Goal: Navigation & Orientation: Find specific page/section

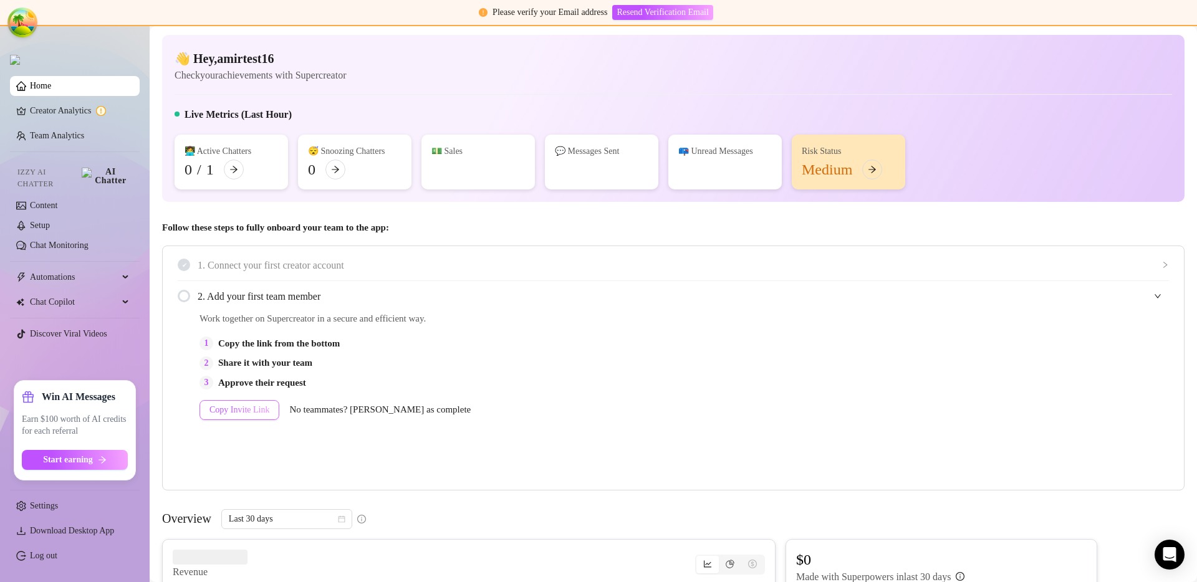
click at [447, 254] on div "1. Connect your first creator account" at bounding box center [674, 265] width 992 height 31
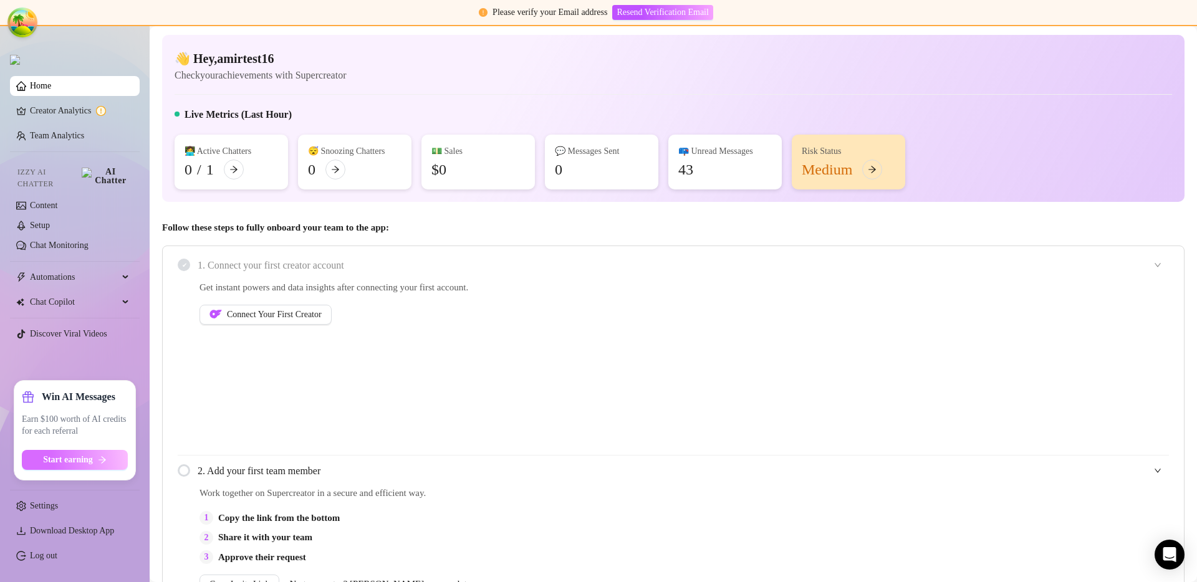
click at [74, 465] on button "Start earning" at bounding box center [75, 460] width 106 height 20
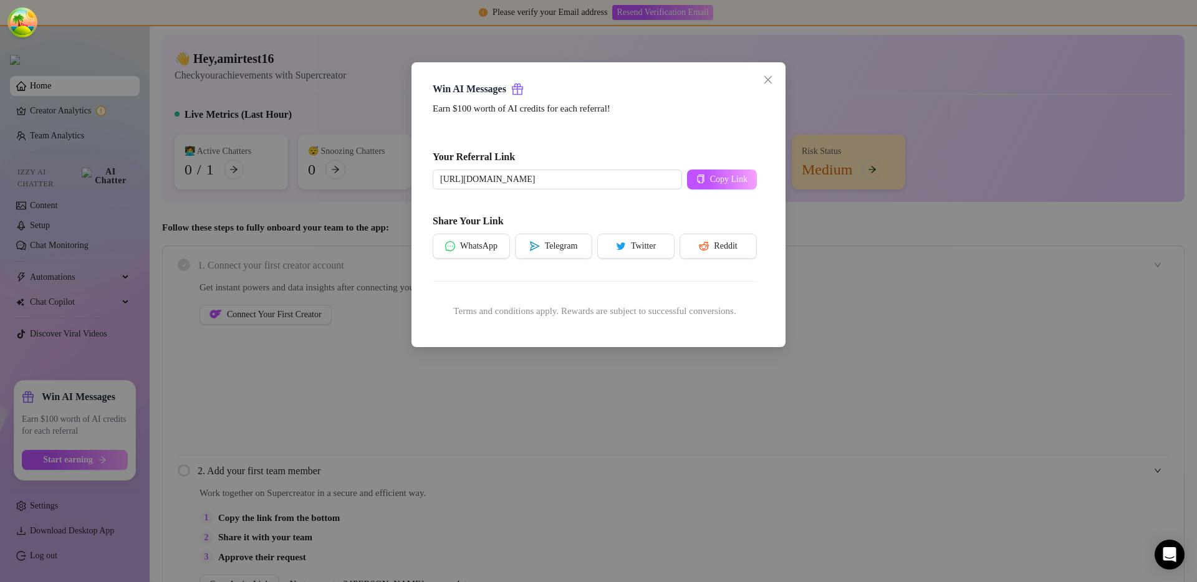
click at [561, 395] on div "Win AI Messages Earn $100 worth of AI credits for each referral! Your Referral …" at bounding box center [598, 291] width 1197 height 582
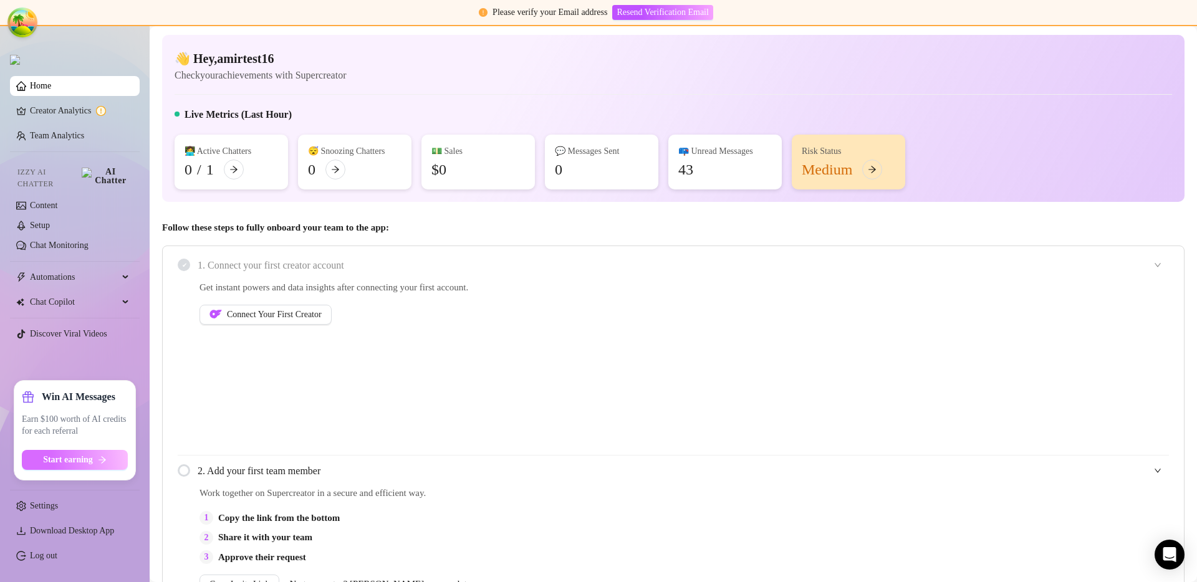
click at [105, 461] on icon "arrow-right" at bounding box center [102, 460] width 9 height 9
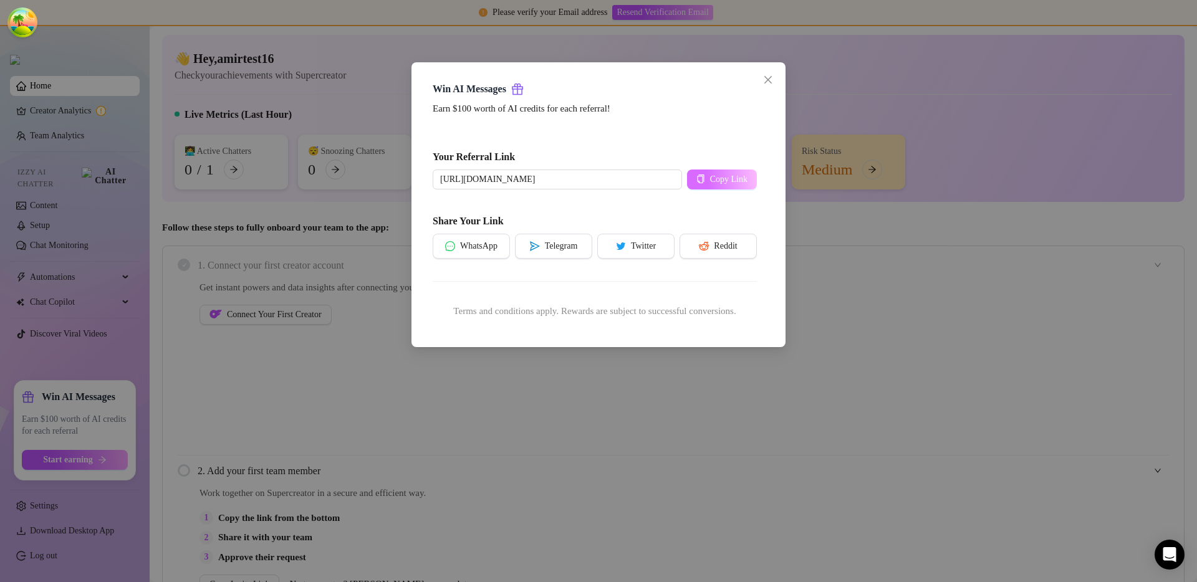
click at [705, 181] on button "Copy Link" at bounding box center [722, 180] width 70 height 20
click at [601, 176] on input "https://supercreator.app/?scref=SCl6T0FiZT" at bounding box center [557, 180] width 249 height 20
drag, startPoint x: 616, startPoint y: 180, endPoint x: 533, endPoint y: 181, distance: 82.3
click at [533, 181] on input "https://supercreator.app/?scref=SCl6T0FiZT" at bounding box center [557, 180] width 249 height 20
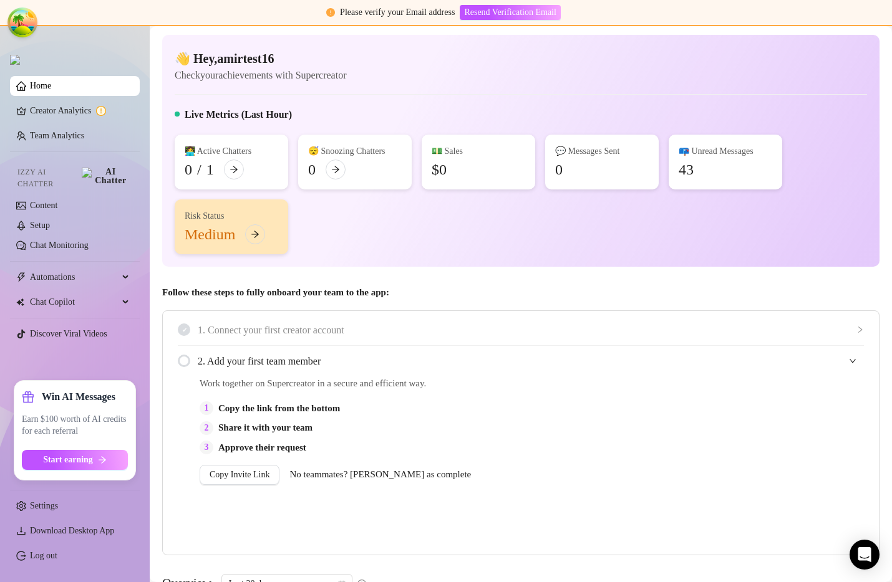
click at [142, 345] on aside "Home Creator Analytics Team Analytics Izzy AI Chatter Content Setup Chat Monito…" at bounding box center [75, 304] width 150 height 558
click at [65, 121] on link "Creator Analytics" at bounding box center [80, 111] width 100 height 20
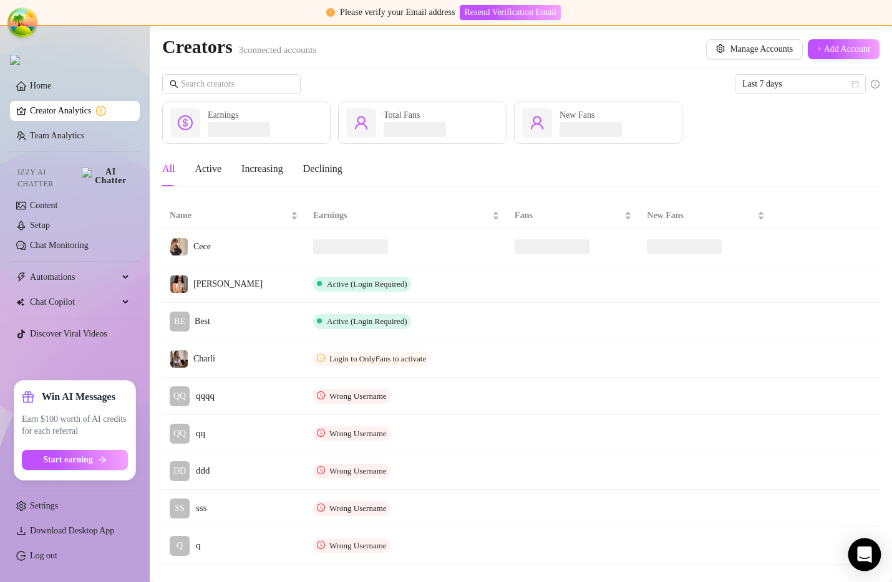
click at [869, 563] on div "Open Intercom Messenger" at bounding box center [864, 555] width 33 height 33
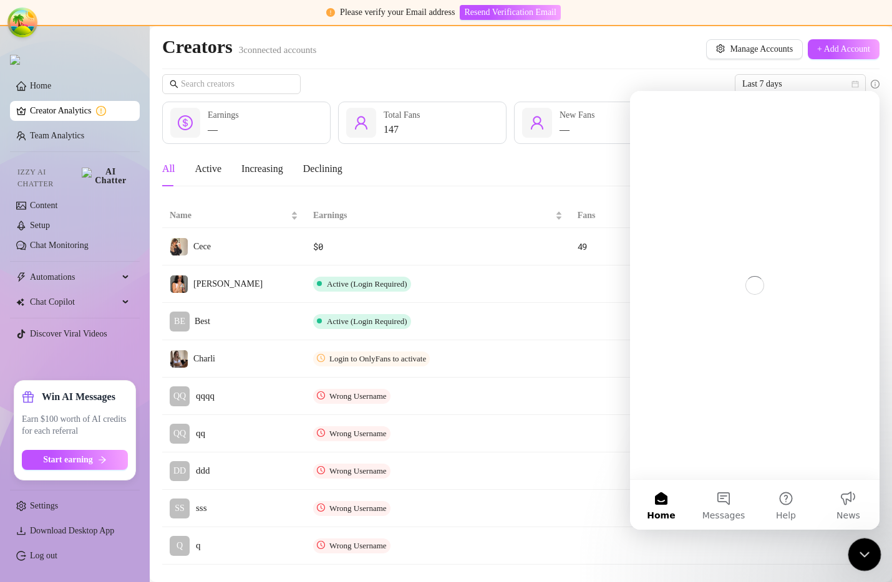
click at [861, 552] on icon "Close Intercom Messenger" at bounding box center [862, 553] width 15 height 15
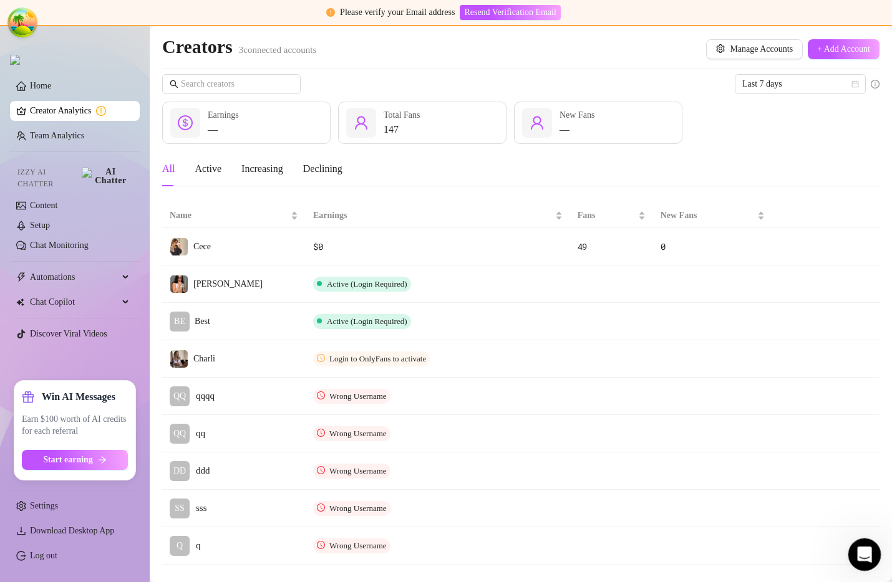
click at [861, 553] on icon "Open Intercom Messenger" at bounding box center [862, 553] width 21 height 21
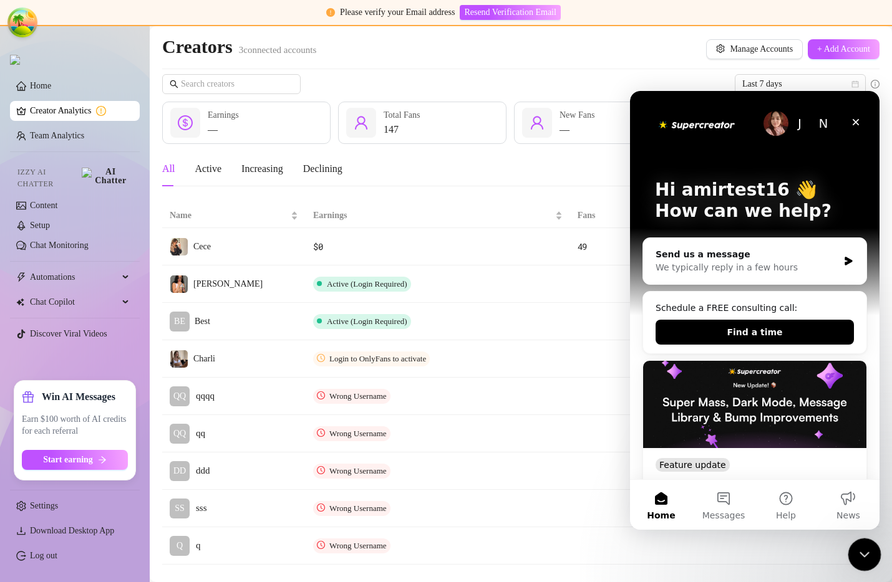
click at [861, 552] on icon "Close Intercom Messenger" at bounding box center [862, 553] width 15 height 15
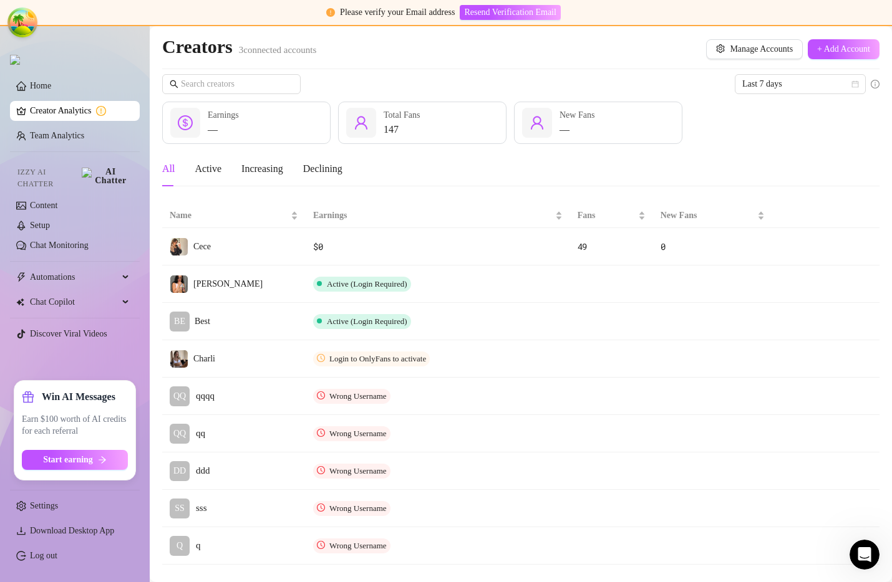
click at [639, 53] on div "Creators 3 connected accounts Manage Accounts + Add Account" at bounding box center [520, 49] width 717 height 29
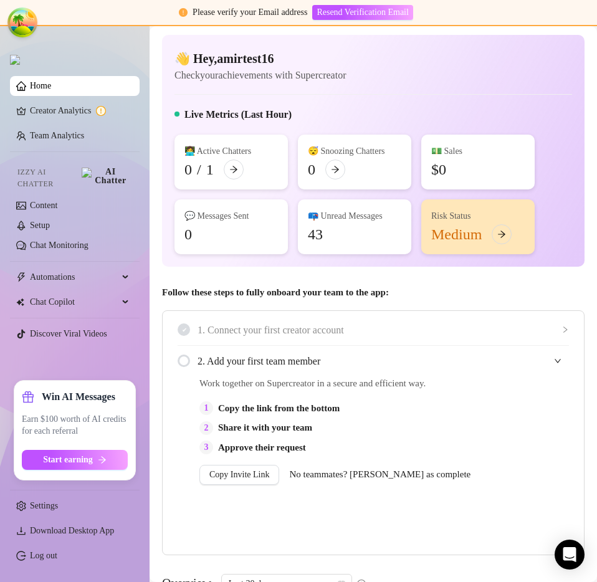
click at [516, 21] on div "Please verify your Email address Resend Verification Email" at bounding box center [298, 13] width 597 height 26
click at [529, 21] on div "Please verify your Email address Resend Verification Email" at bounding box center [298, 13] width 597 height 26
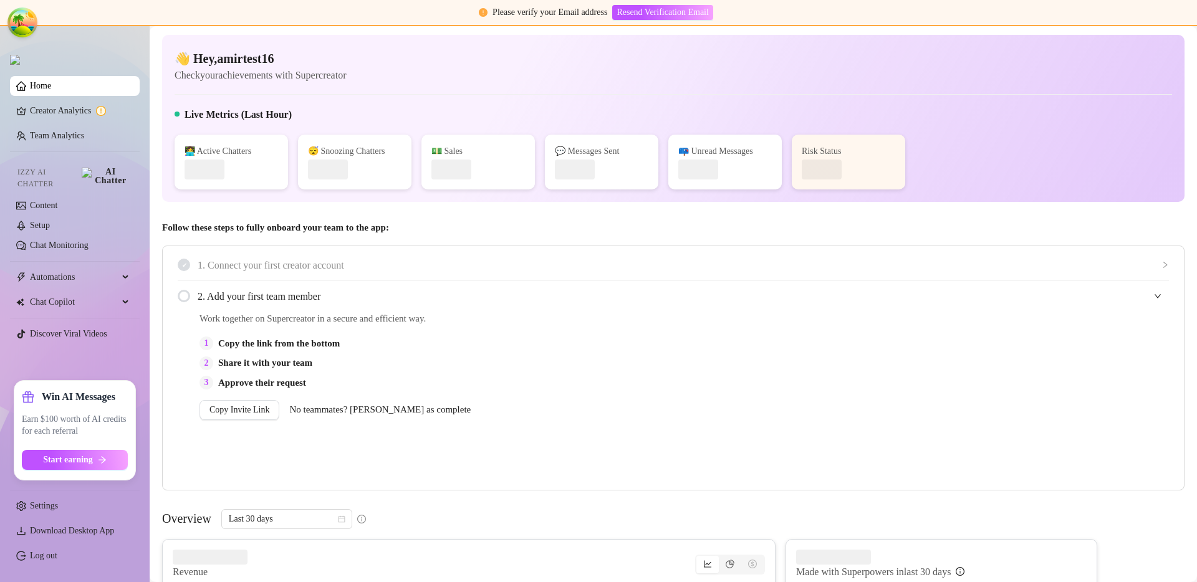
click at [597, 94] on div at bounding box center [674, 94] width 998 height 1
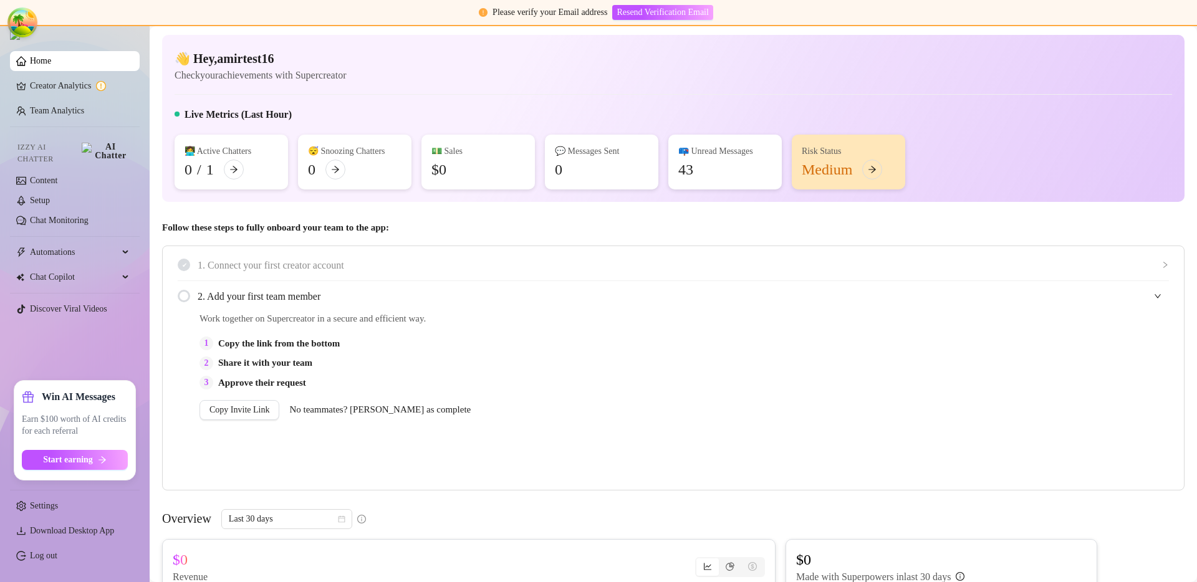
click at [655, 325] on span "Work together on Supercreator in a secure and efficient way." at bounding box center [544, 319] width 689 height 15
click at [99, 464] on icon "arrow-right" at bounding box center [102, 460] width 9 height 9
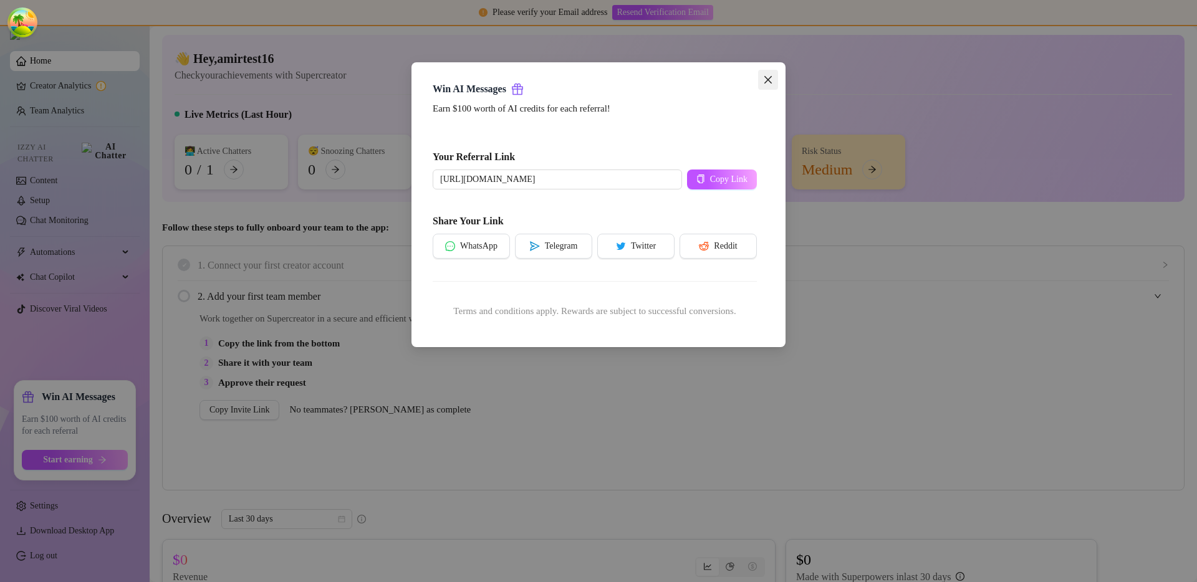
click at [763, 82] on icon "close" at bounding box center [768, 80] width 10 height 10
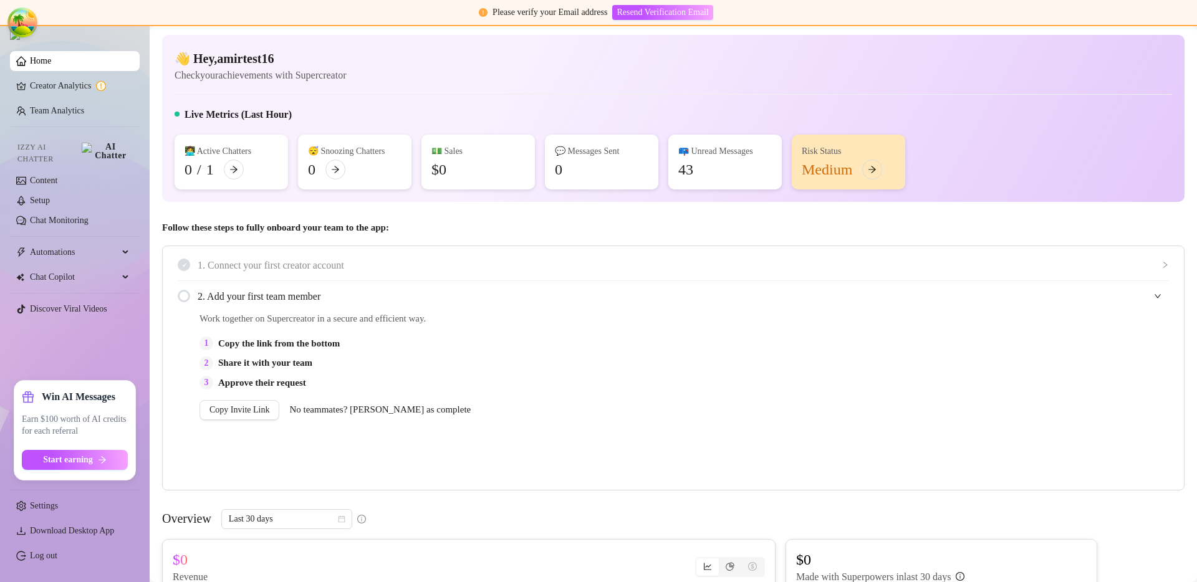
click at [697, 285] on div "2. Add your first team member" at bounding box center [674, 296] width 992 height 31
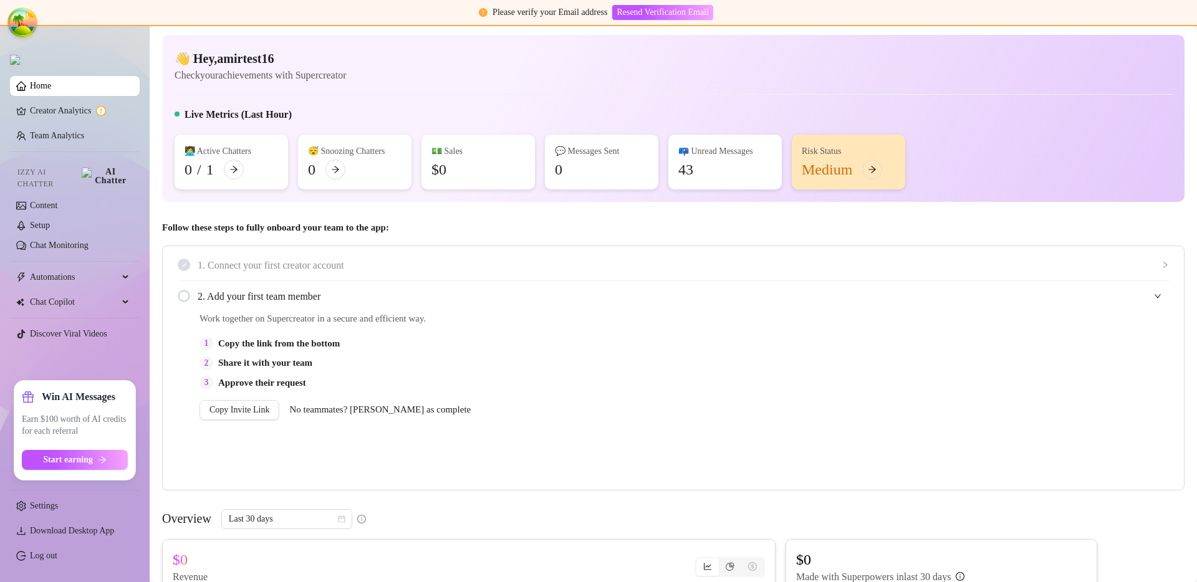
click at [551, 118] on div "Live Metrics (Last Hour)" at bounding box center [674, 117] width 998 height 20
click at [622, 351] on div "1 Copy the link from the bottom 2 Share it with your team 3 Approve their reque…" at bounding box center [544, 364] width 689 height 54
